Goal: Information Seeking & Learning: Learn about a topic

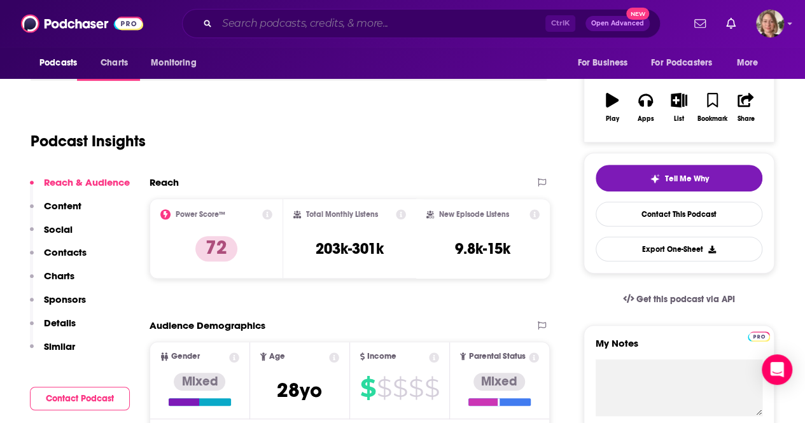
click at [298, 29] on input "Search podcasts, credits, & more..." at bounding box center [381, 23] width 328 height 20
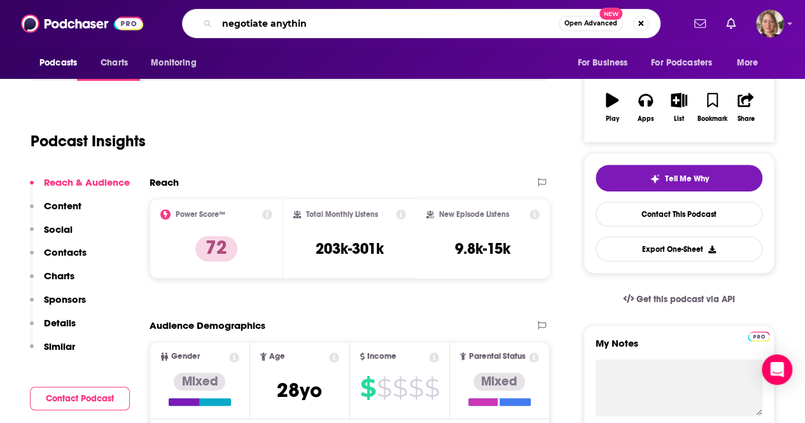
type input "negotiate anything"
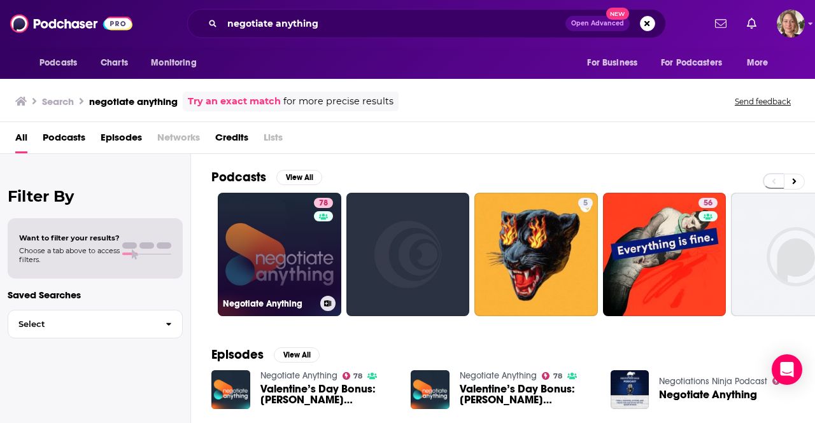
click at [303, 255] on link "78 Negotiate Anything" at bounding box center [279, 254] width 123 height 123
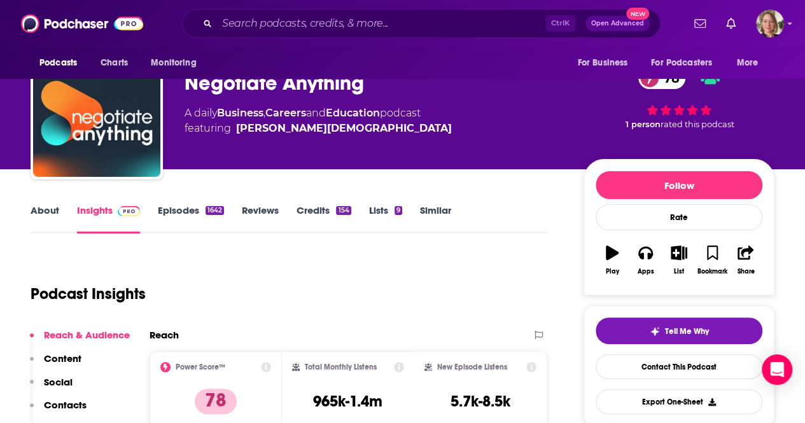
scroll to position [127, 0]
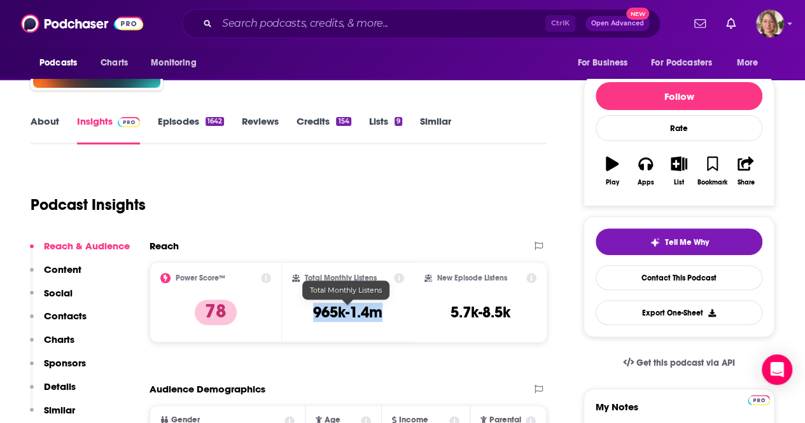
drag, startPoint x: 384, startPoint y: 317, endPoint x: 312, endPoint y: 316, distance: 72.6
click at [313, 318] on div "Total Monthly Listens 965k-1.4m" at bounding box center [348, 302] width 112 height 59
click at [375, 320] on h3 "965k-1.4m" at bounding box center [349, 312] width 69 height 19
drag, startPoint x: 388, startPoint y: 316, endPoint x: 309, endPoint y: 313, distance: 79.0
click at [309, 313] on div "Total Monthly Listens 965k-1.4m" at bounding box center [349, 302] width 113 height 59
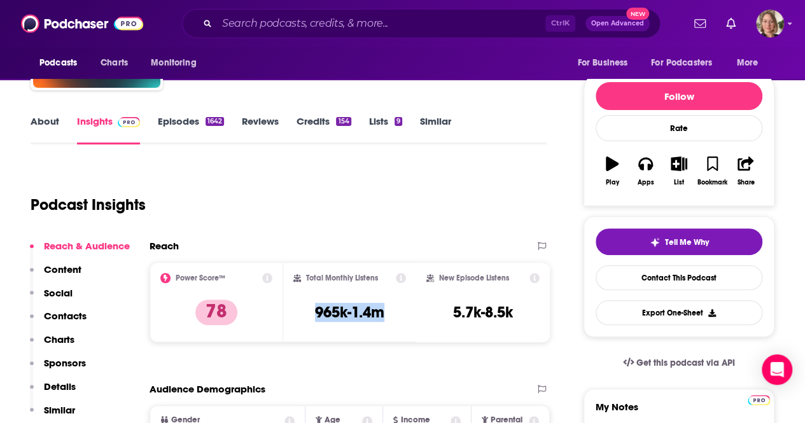
copy h3 "965k-1.4m"
click at [264, 229] on div "Podcast Insights" at bounding box center [284, 197] width 506 height 65
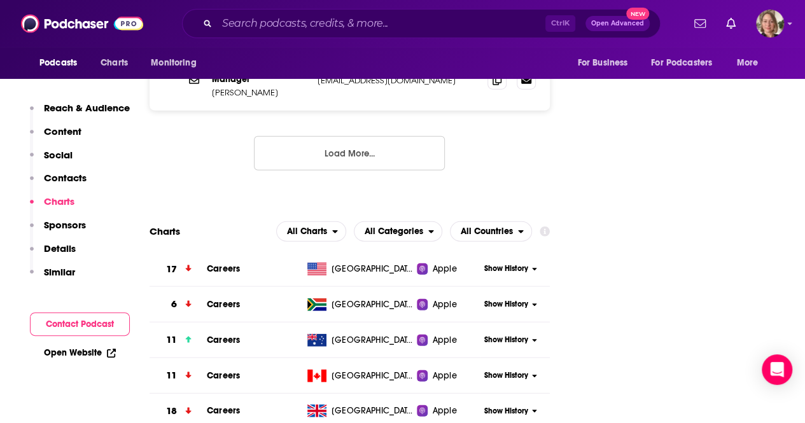
scroll to position [1591, 0]
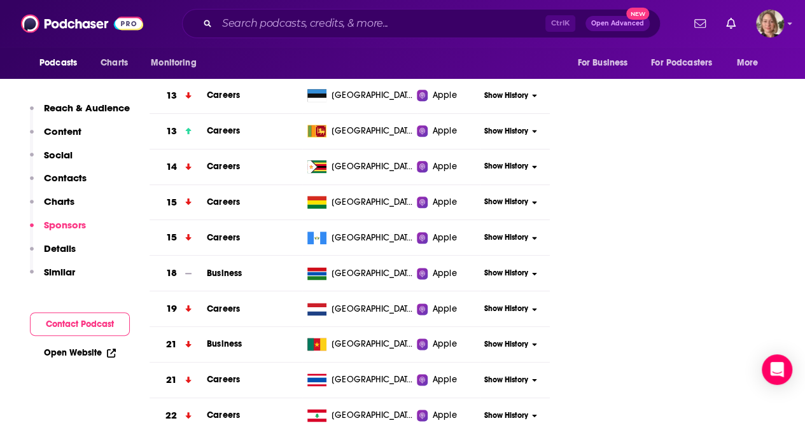
scroll to position [0, 0]
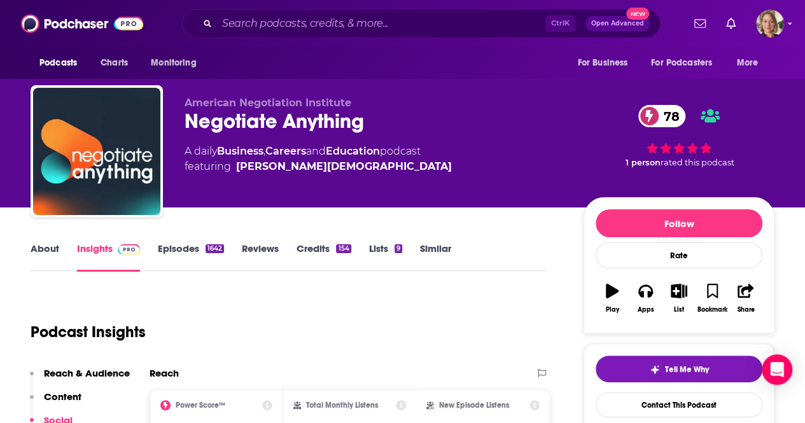
click at [42, 249] on link "About" at bounding box center [45, 257] width 29 height 29
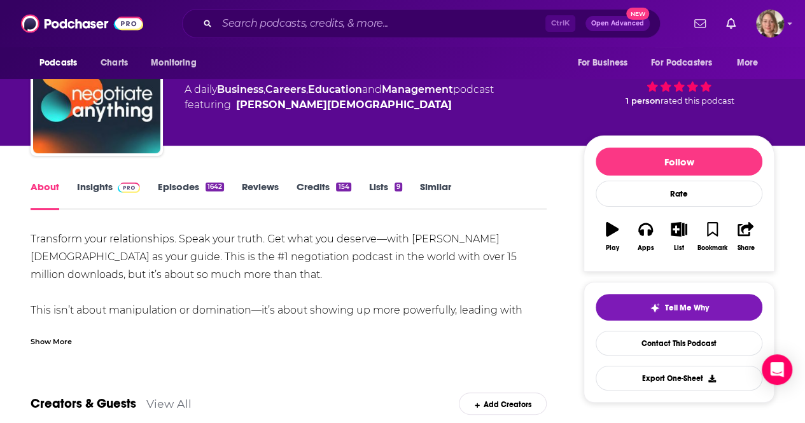
scroll to position [127, 0]
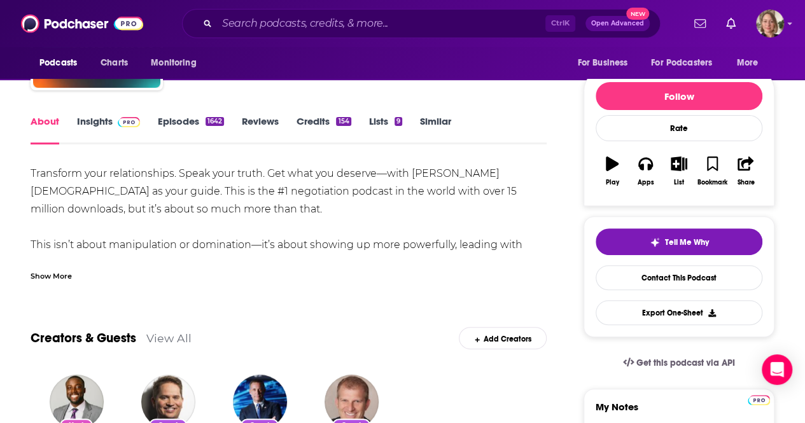
click at [48, 277] on div "Show More" at bounding box center [51, 275] width 41 height 12
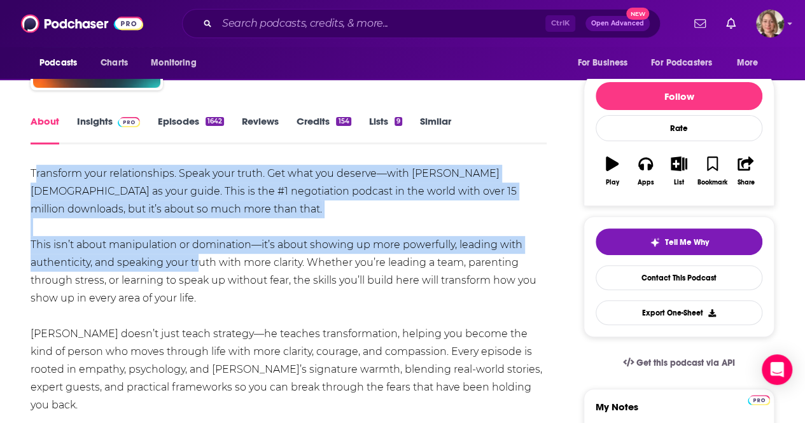
drag, startPoint x: 34, startPoint y: 234, endPoint x: 195, endPoint y: 267, distance: 165.0
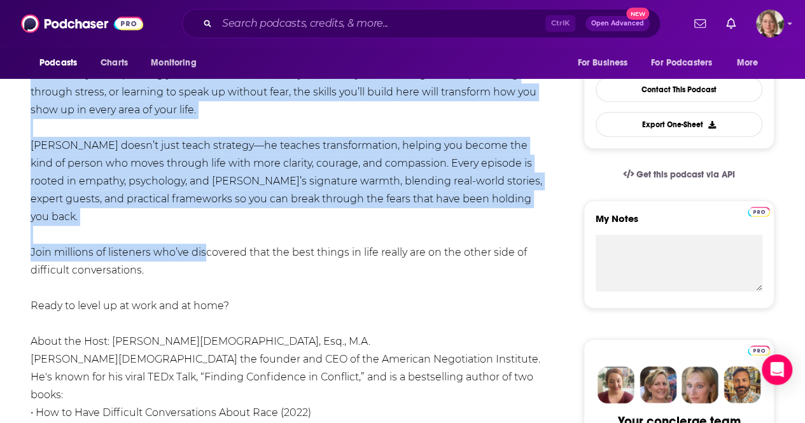
scroll to position [318, 0]
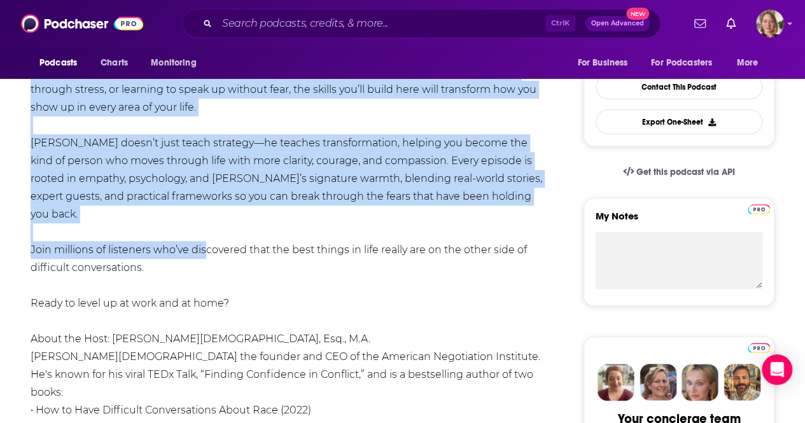
drag, startPoint x: 27, startPoint y: 171, endPoint x: 201, endPoint y: 247, distance: 190.1
copy div "Loremipsu dolo sitametconsec. Adipi elit seddo. Eiu temp inc utlabor—etdo Magna…"
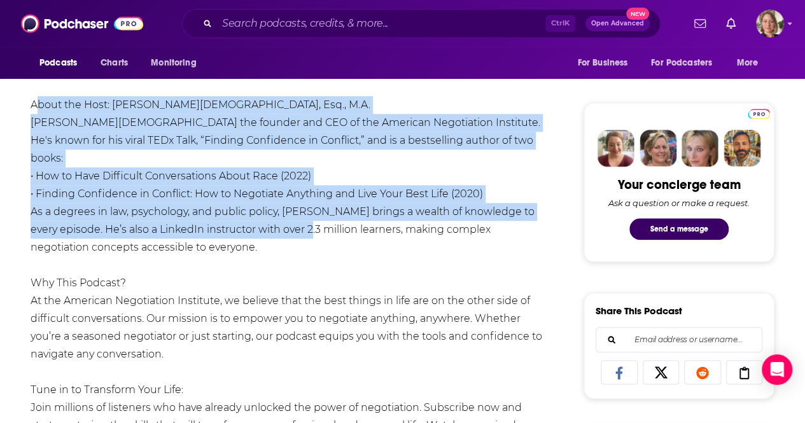
scroll to position [573, 0]
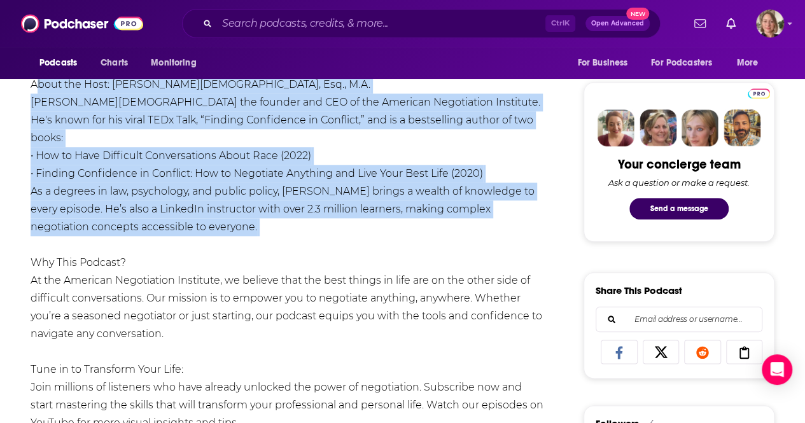
drag, startPoint x: 27, startPoint y: 132, endPoint x: 313, endPoint y: 202, distance: 295.0
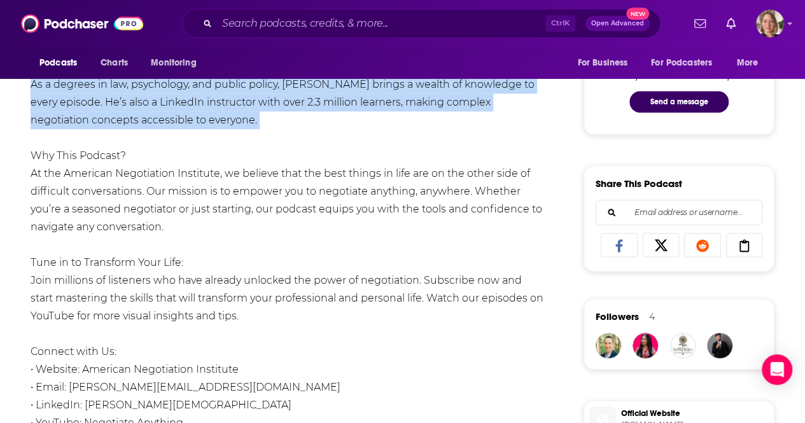
scroll to position [700, 0]
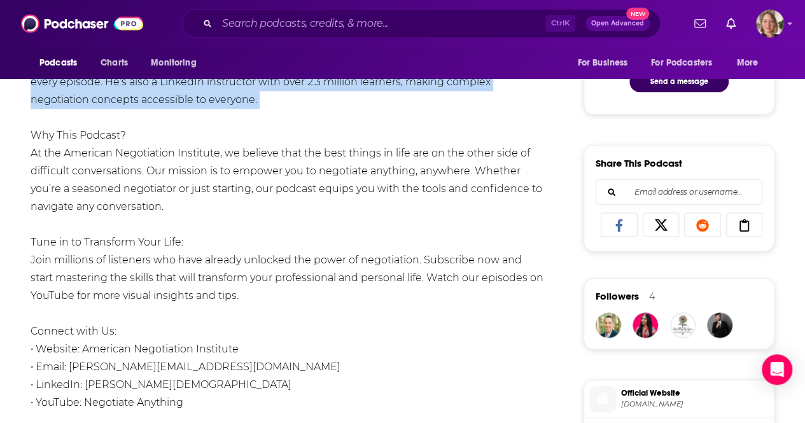
copy div "About the Host: [PERSON_NAME][DEMOGRAPHIC_DATA], Esq., M.A. [PERSON_NAME] the f…"
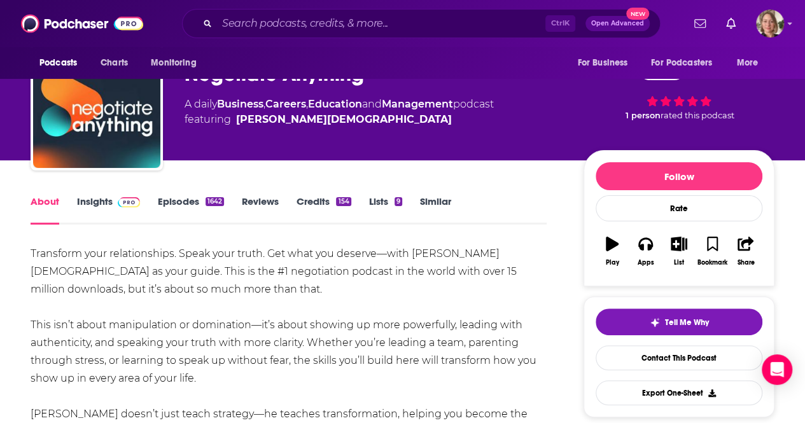
scroll to position [0, 0]
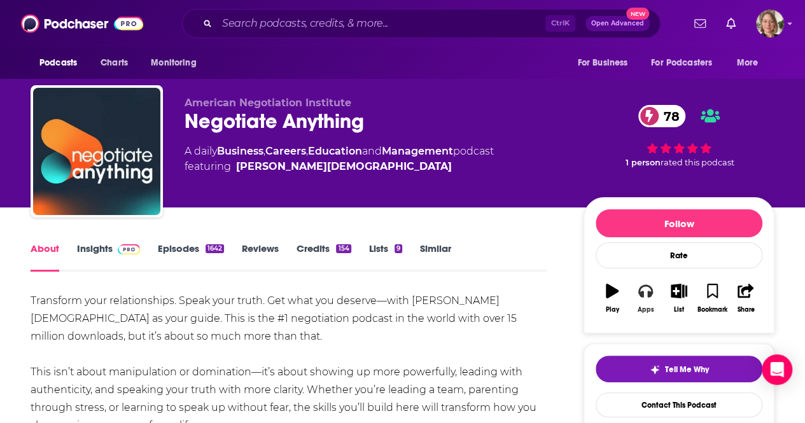
click at [647, 290] on icon "button" at bounding box center [645, 291] width 14 height 14
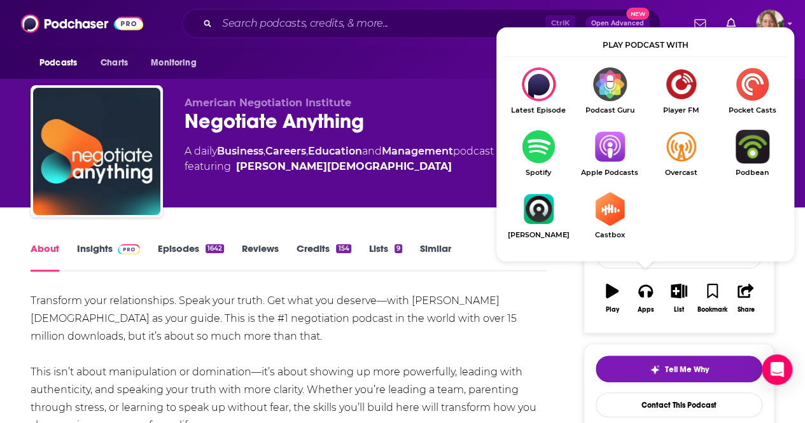
click at [618, 143] on img "Show Listen On dropdown" at bounding box center [609, 147] width 71 height 34
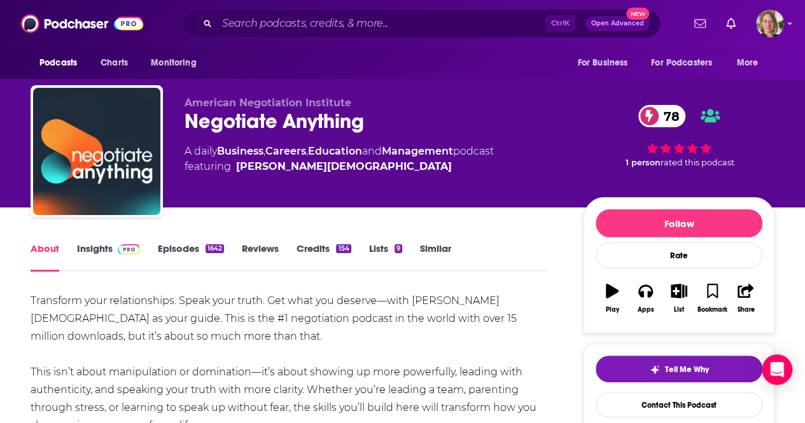
click at [100, 250] on link "Insights" at bounding box center [108, 257] width 63 height 29
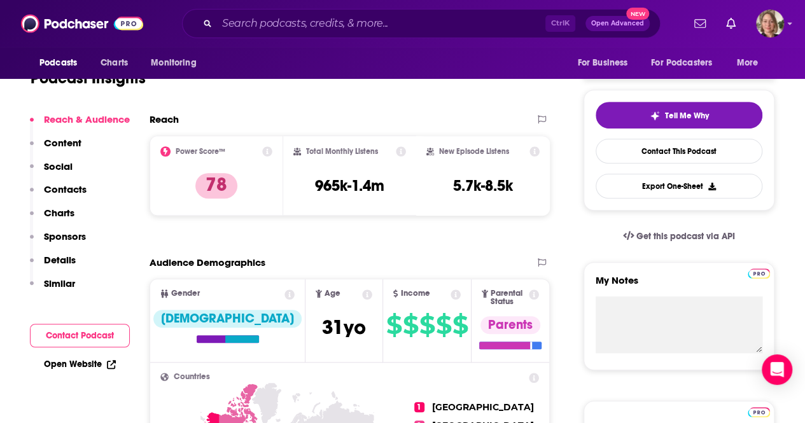
scroll to position [255, 0]
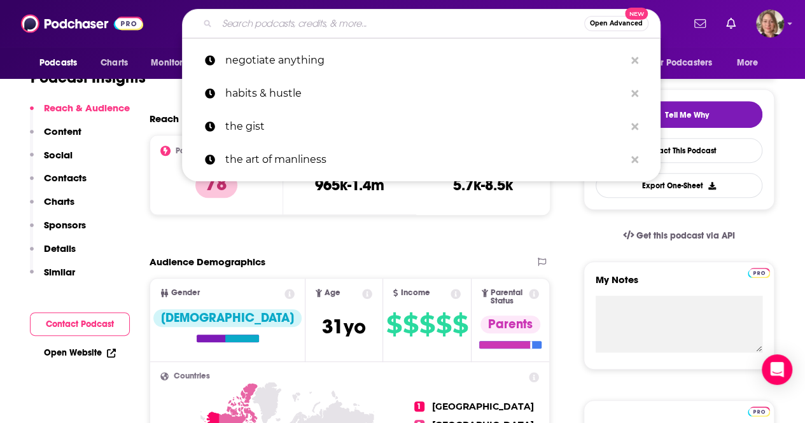
click at [367, 21] on input "Search podcasts, credits, & more..." at bounding box center [400, 23] width 367 height 20
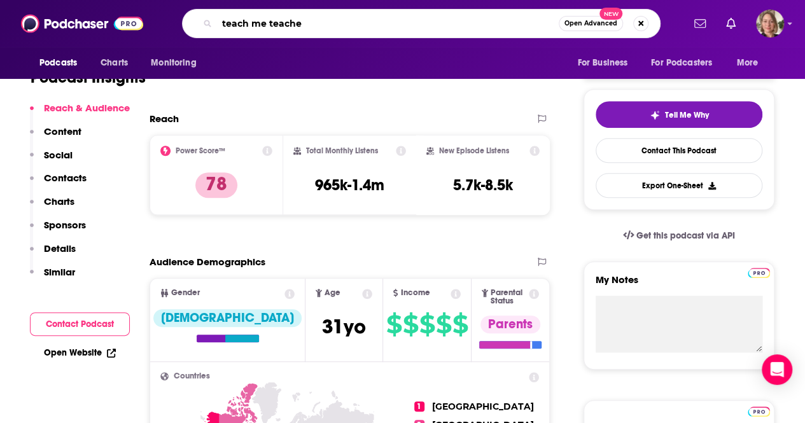
type input "teach me teacher"
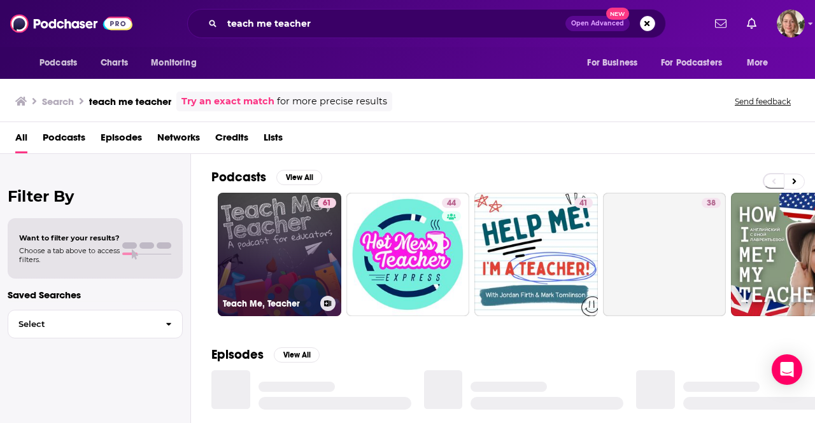
click at [285, 240] on link "61 Teach Me, Teacher" at bounding box center [279, 254] width 123 height 123
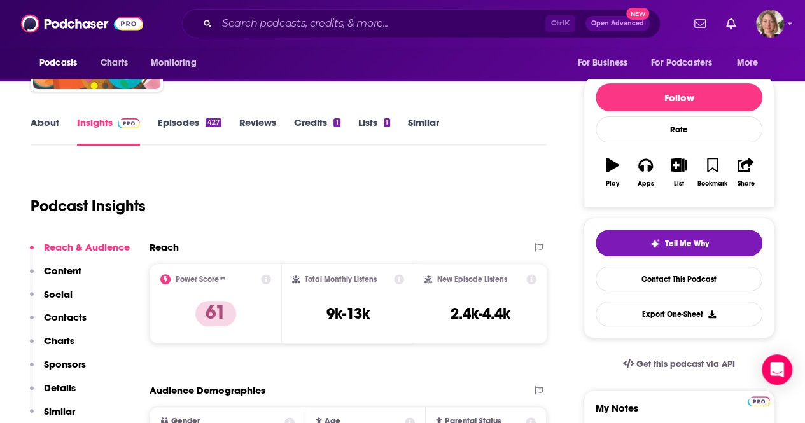
scroll to position [127, 0]
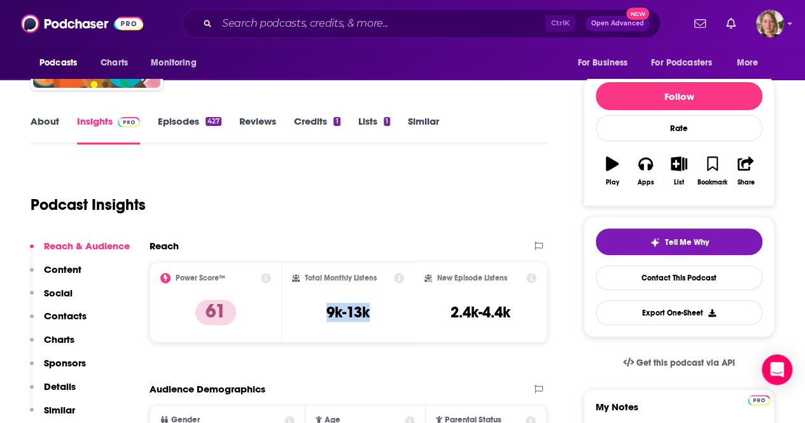
drag, startPoint x: 370, startPoint y: 316, endPoint x: 324, endPoint y: 315, distance: 45.8
click at [324, 315] on div "Total Monthly Listens 9k-13k" at bounding box center [348, 302] width 112 height 59
click at [36, 120] on link "About" at bounding box center [45, 129] width 29 height 29
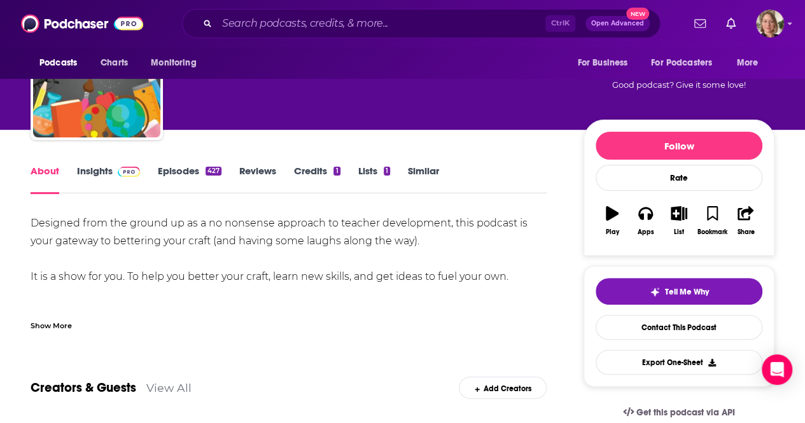
scroll to position [191, 0]
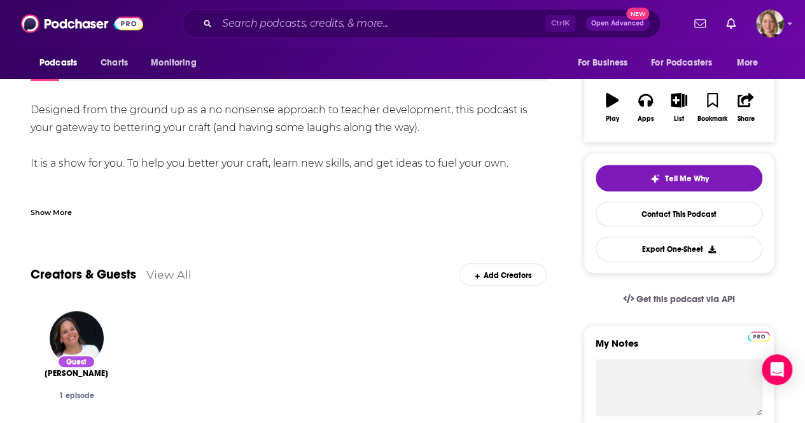
click at [60, 211] on div "Show More" at bounding box center [51, 212] width 41 height 12
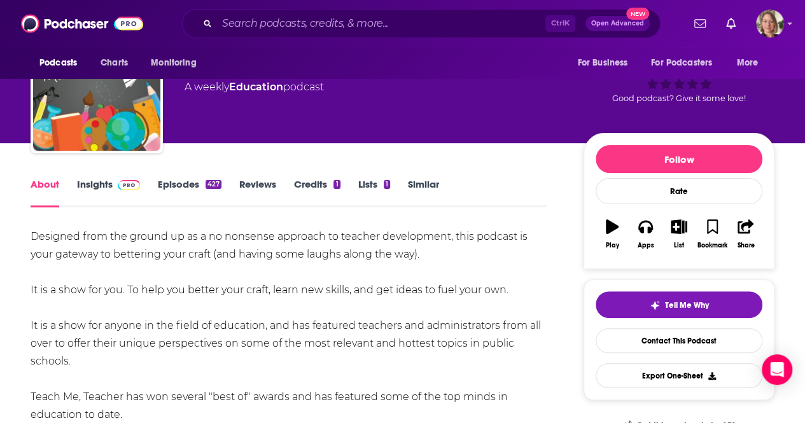
scroll to position [64, 0]
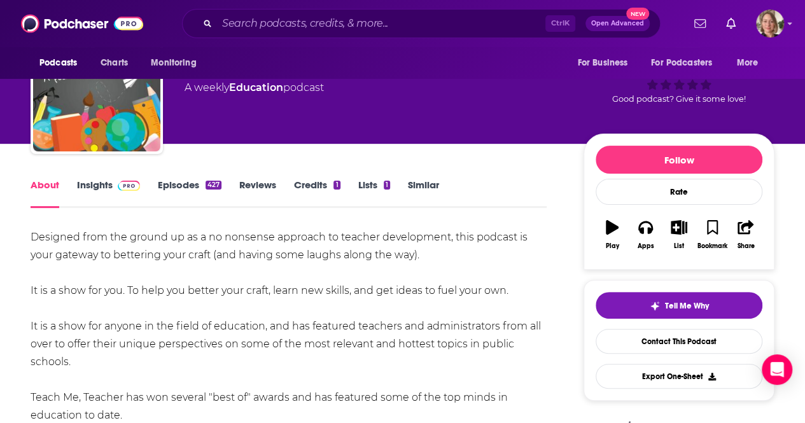
drag, startPoint x: 90, startPoint y: 283, endPoint x: 0, endPoint y: 209, distance: 116.6
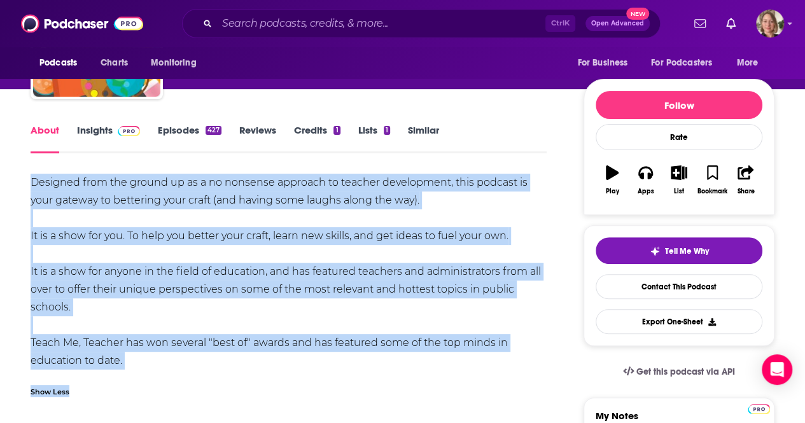
scroll to position [255, 0]
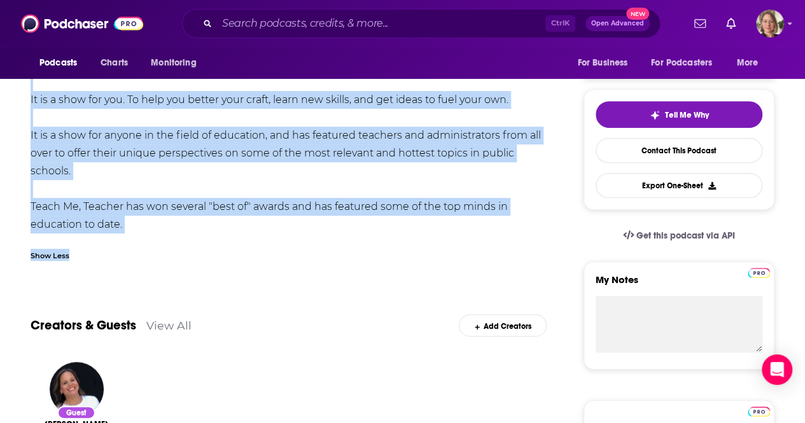
drag, startPoint x: 31, startPoint y: 234, endPoint x: 123, endPoint y: 229, distance: 93.1
copy div "Designed from the ground up as a no nonsense approach to teacher development, t…"
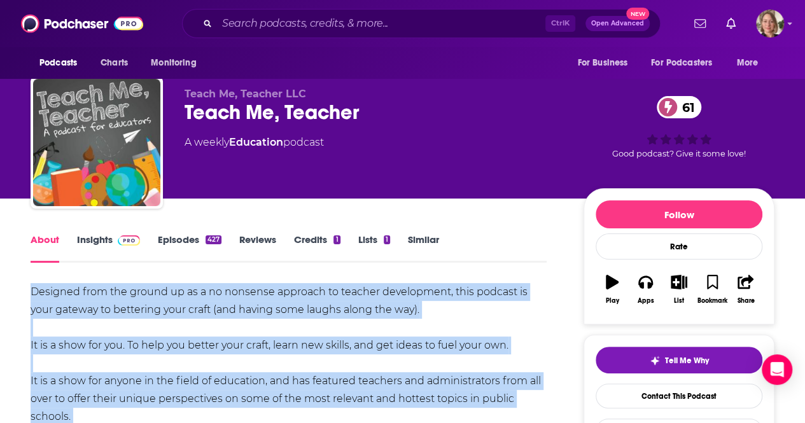
scroll to position [0, 0]
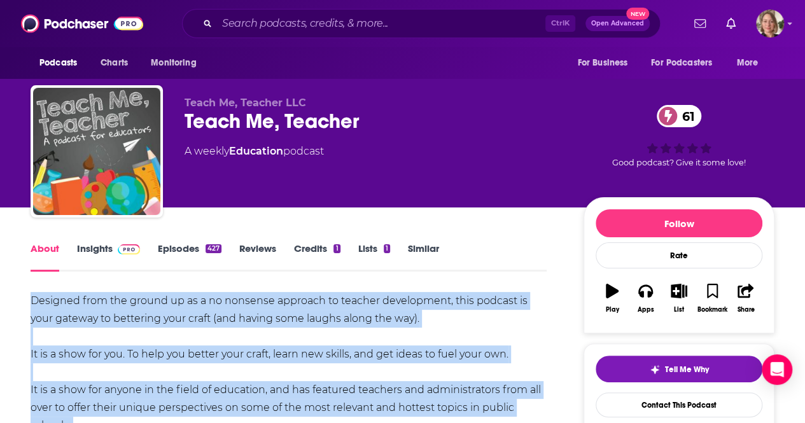
click at [81, 246] on link "Insights" at bounding box center [108, 257] width 63 height 29
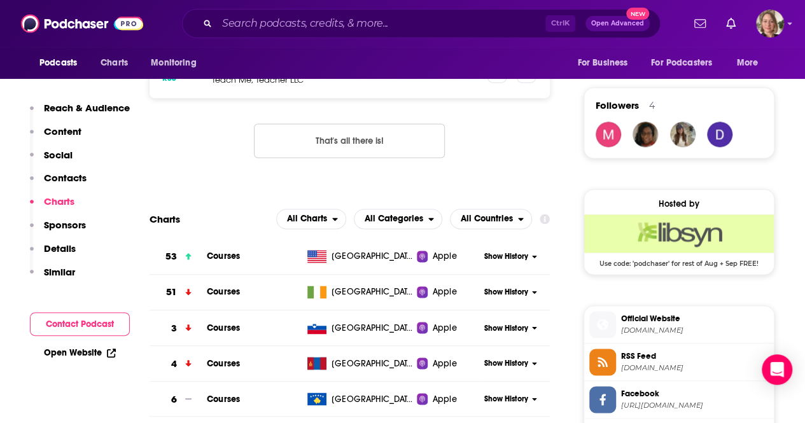
scroll to position [955, 0]
